Goal: Find specific page/section: Find specific page/section

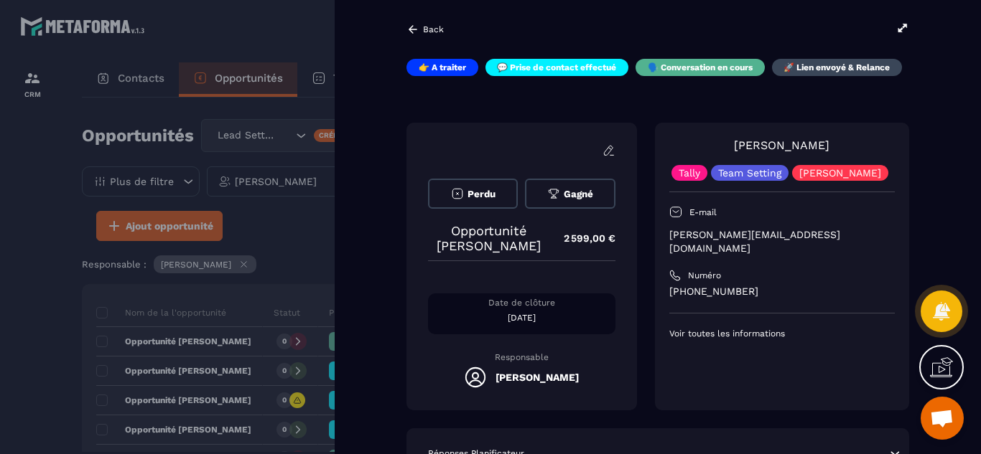
scroll to position [144, 0]
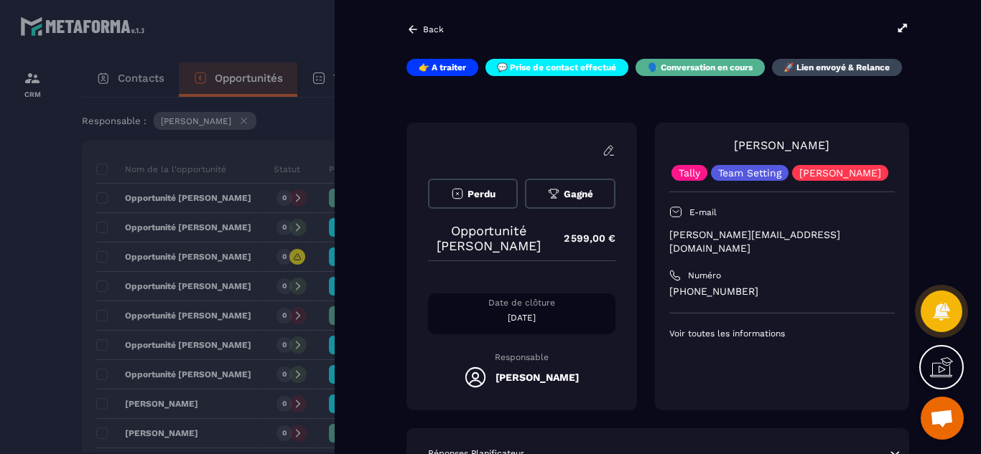
click at [641, 363] on div "Perdu Gagné Opportunité [PERSON_NAME] 2 599,00 € Date de clôture [DATE] Respons…" at bounding box center [657, 267] width 502 height 288
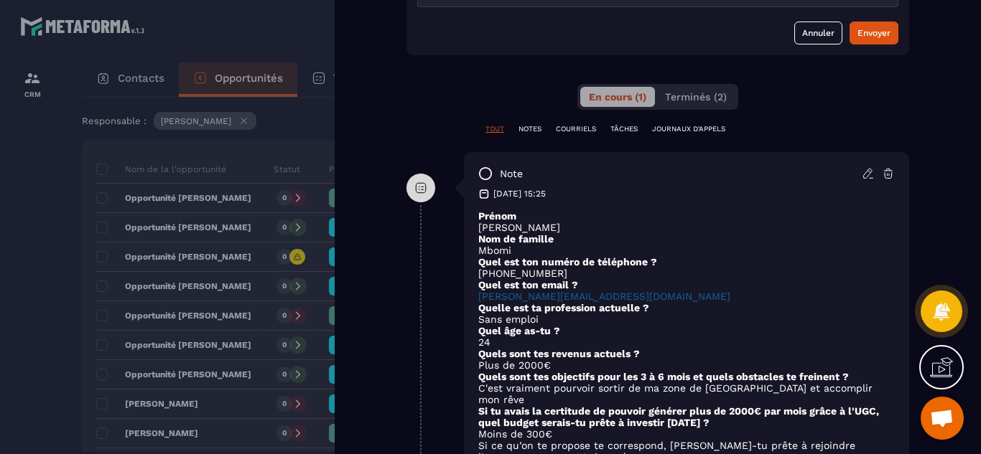
scroll to position [689, 0]
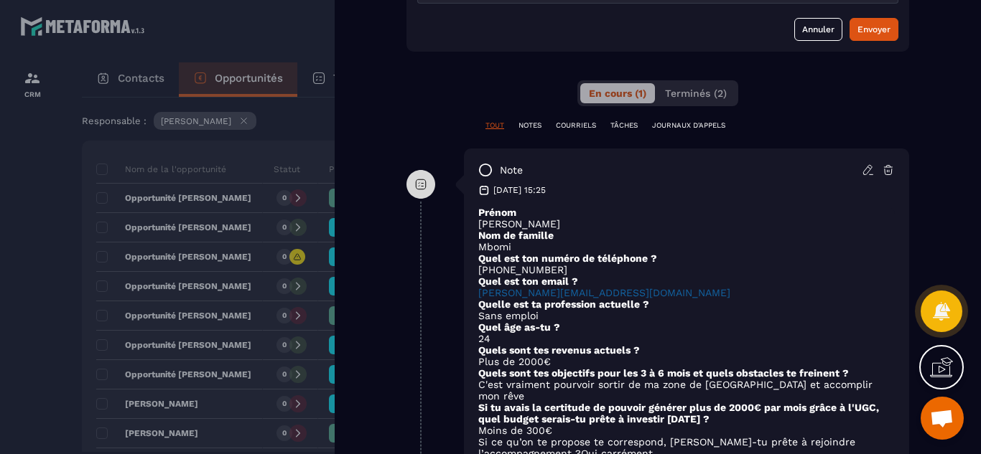
click at [20, 284] on div at bounding box center [490, 227] width 981 height 454
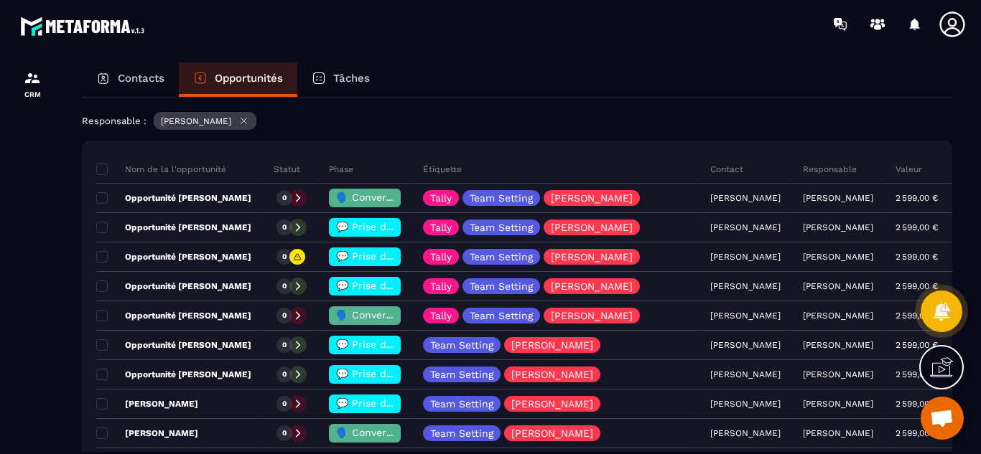
drag, startPoint x: 138, startPoint y: 83, endPoint x: 128, endPoint y: 78, distance: 11.0
click at [138, 83] on p "Contacts" at bounding box center [141, 78] width 47 height 13
click at [128, 78] on p "Contacts" at bounding box center [141, 78] width 47 height 13
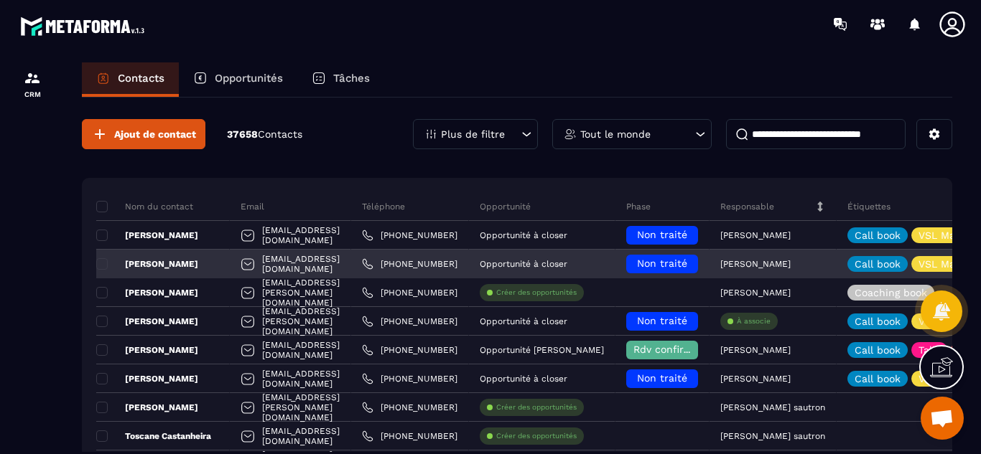
click at [615, 267] on div "Opportunité à closer" at bounding box center [542, 264] width 146 height 29
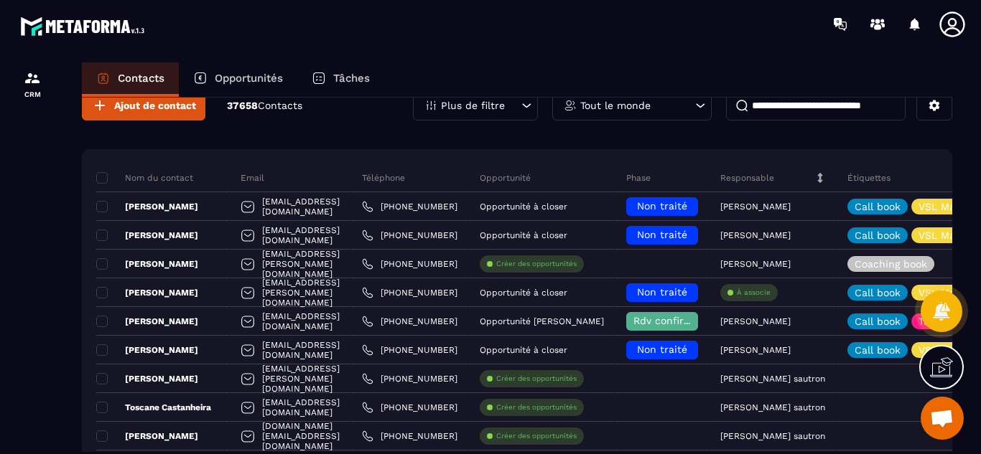
click at [343, 83] on p "Tâches" at bounding box center [351, 78] width 37 height 13
click at [323, 81] on icon at bounding box center [319, 78] width 14 height 14
click at [230, 80] on p "Opportunités" at bounding box center [249, 78] width 68 height 13
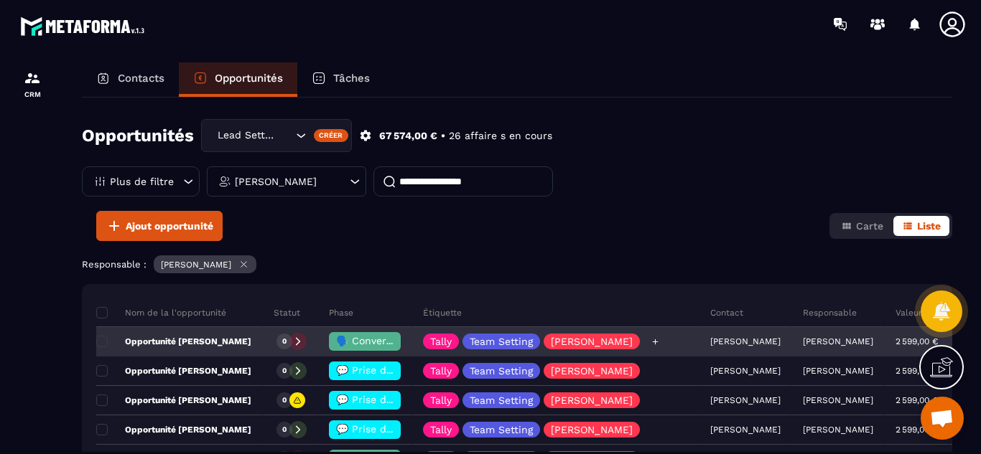
click at [662, 346] on div "Tally Team Setting [PERSON_NAME]" at bounding box center [555, 342] width 287 height 29
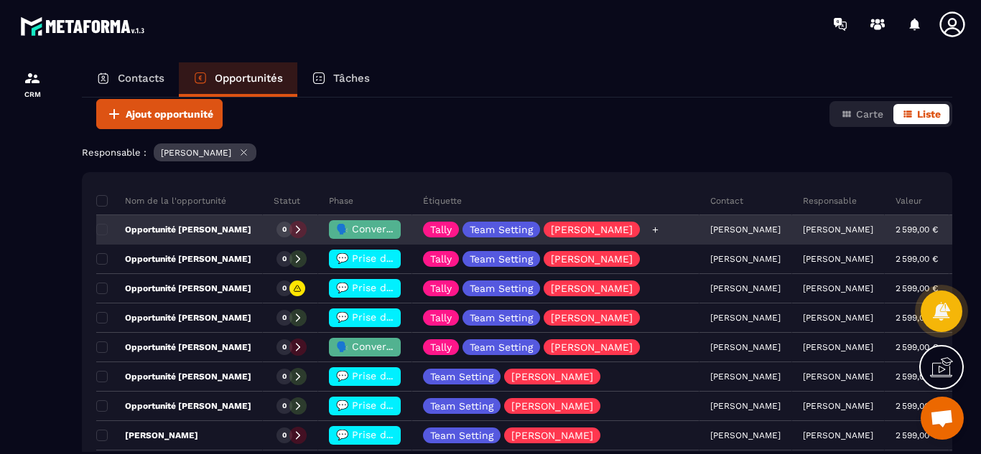
scroll to position [115, 0]
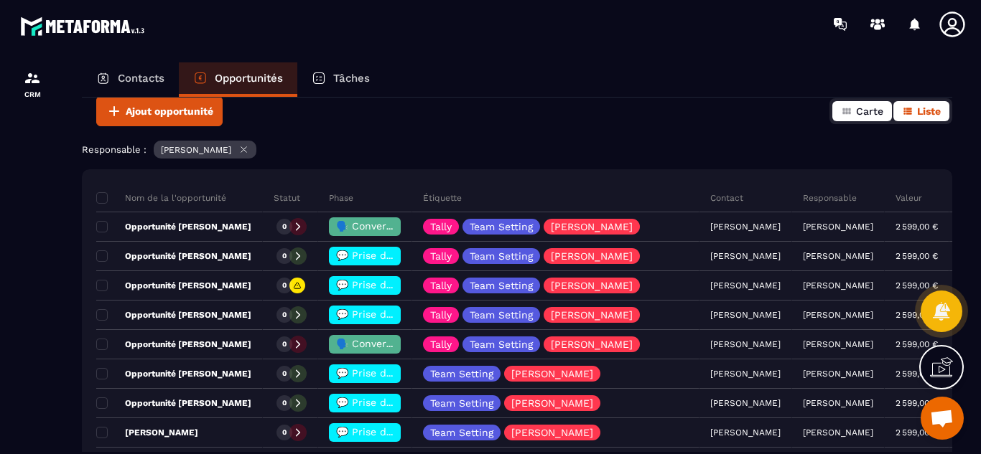
click at [847, 109] on icon "button" at bounding box center [846, 111] width 8 height 6
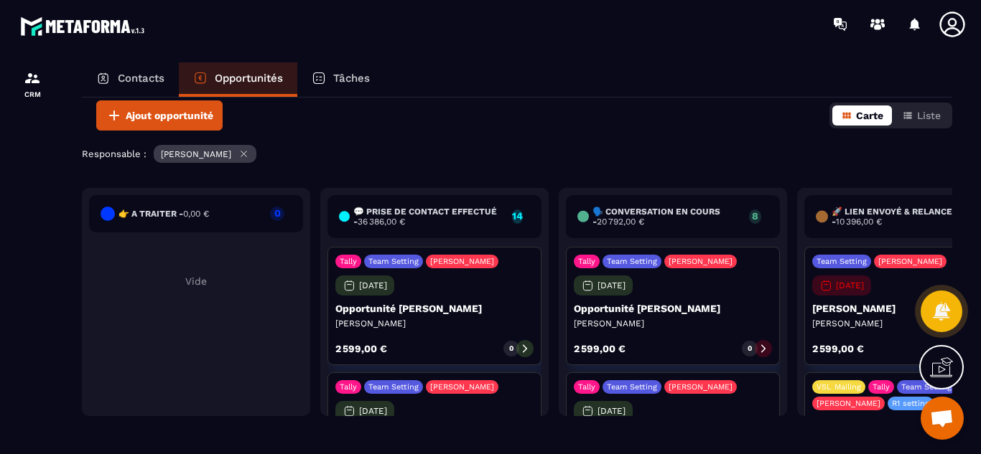
scroll to position [111, 0]
click at [506, 287] on div "Tally Team Setting Alexandra [DATE] Opportunité [PERSON_NAME] [PERSON_NAME] 2 5…" at bounding box center [434, 306] width 214 height 118
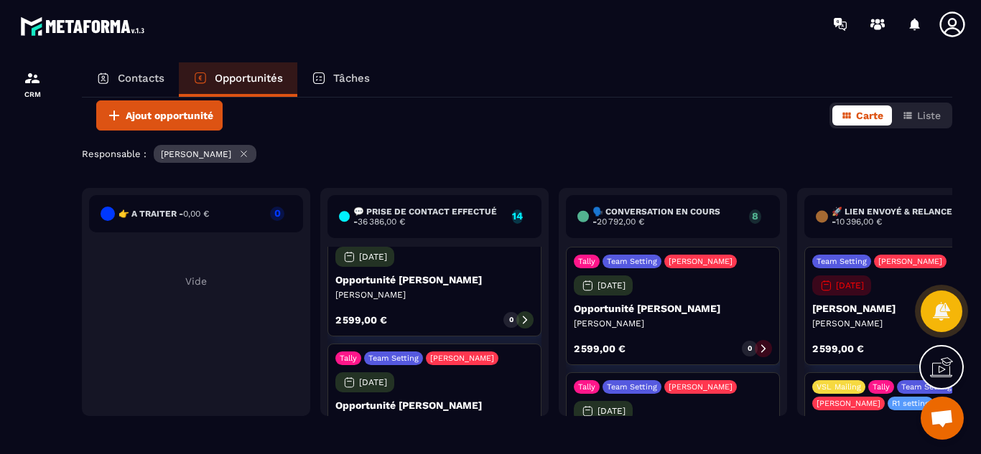
scroll to position [0, 0]
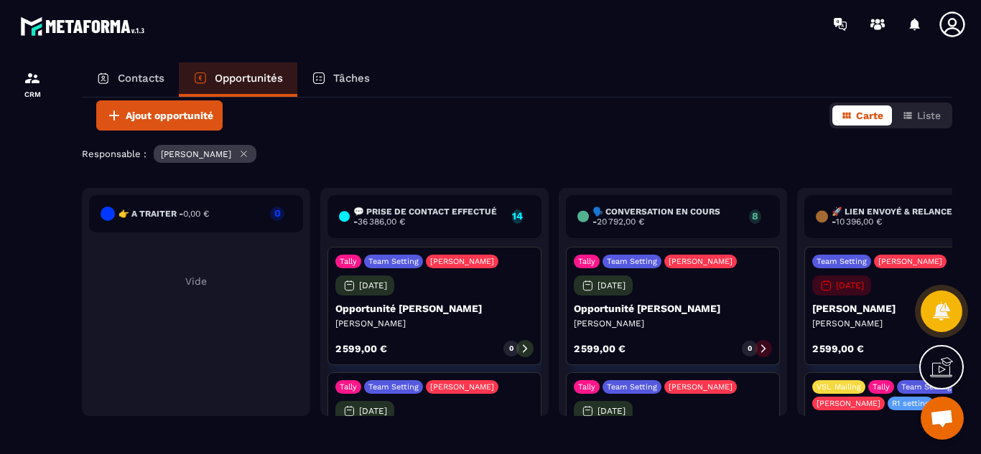
click at [525, 347] on icon at bounding box center [525, 349] width 4 height 8
